Goal: Information Seeking & Learning: Learn about a topic

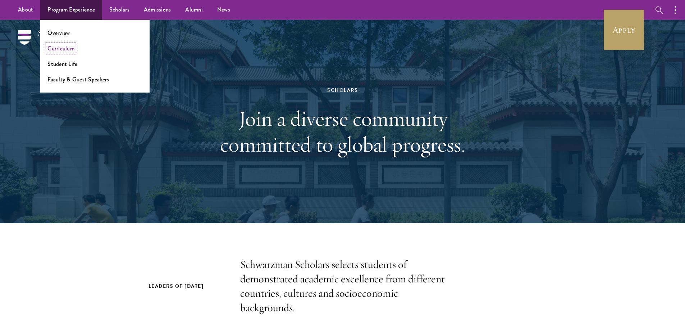
click at [69, 50] on link "Curriculum" at bounding box center [60, 48] width 27 height 8
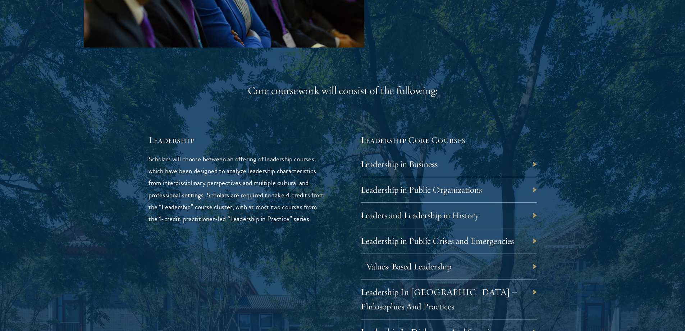
scroll to position [1259, 0]
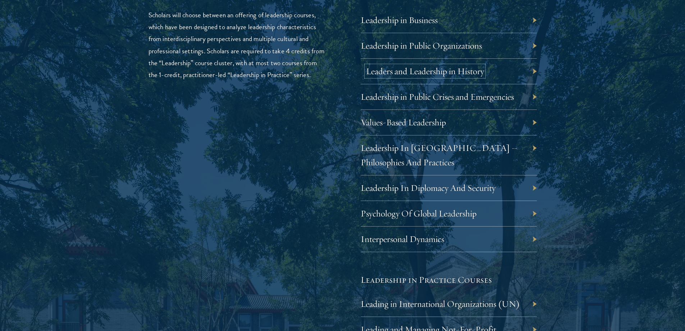
click at [467, 71] on link "Leaders and Leadership in History" at bounding box center [425, 70] width 118 height 11
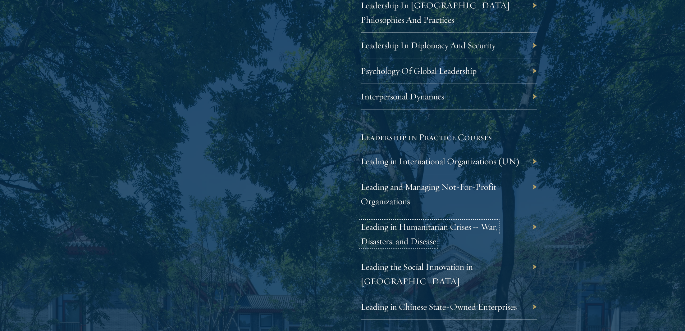
scroll to position [1484, 0]
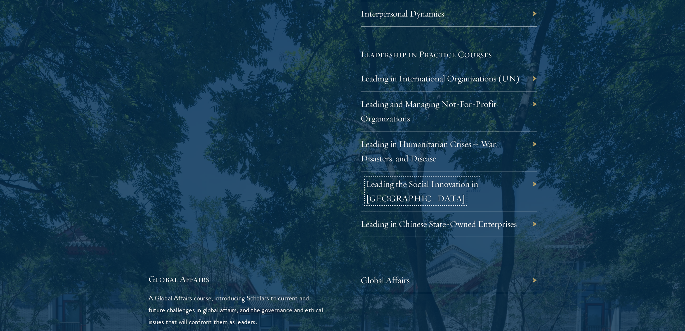
click at [478, 188] on link "Leading the Social Innovation in China" at bounding box center [422, 191] width 112 height 26
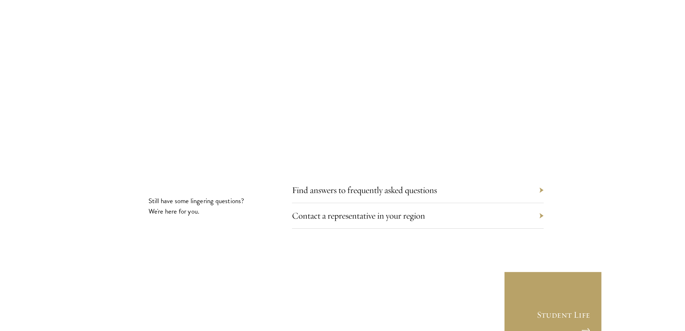
scroll to position [4017, 0]
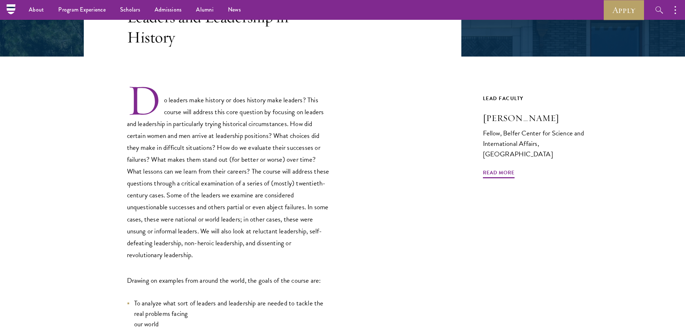
scroll to position [68, 0]
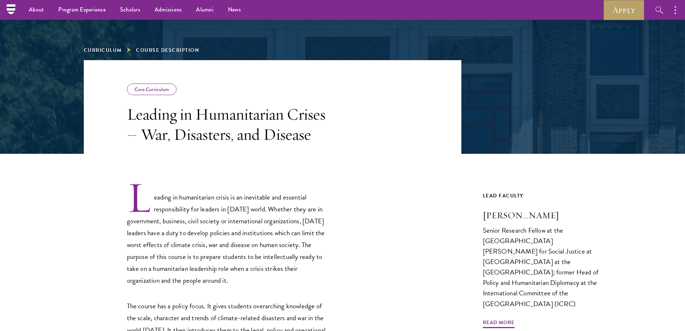
scroll to position [69, 0]
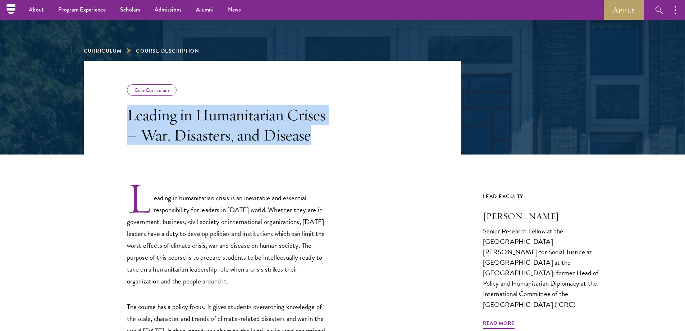
drag, startPoint x: 319, startPoint y: 141, endPoint x: 113, endPoint y: 118, distance: 207.4
click at [113, 118] on header "Core Curriculum Leading in Humanitarian Crises – War, Disasters, and Disease" at bounding box center [273, 108] width 378 height 94
copy h3 "Leading in Humanitarian Crises – War, Disasters, and Disease"
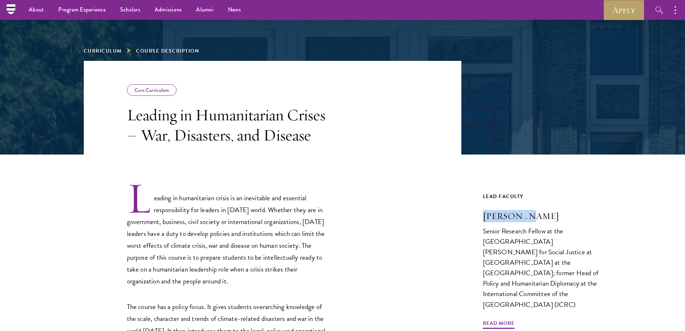
drag, startPoint x: 481, startPoint y: 215, endPoint x: 531, endPoint y: 217, distance: 50.0
click at [531, 217] on div "Core Curriculum Leading in Humanitarian Crises – War, Disasters, and Disease Le…" at bounding box center [343, 269] width 518 height 417
copy h3 "Hugo Slim"
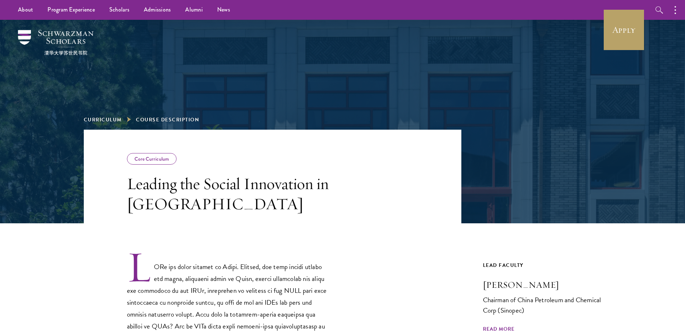
scroll to position [163, 0]
